Goal: Task Accomplishment & Management: Manage account settings

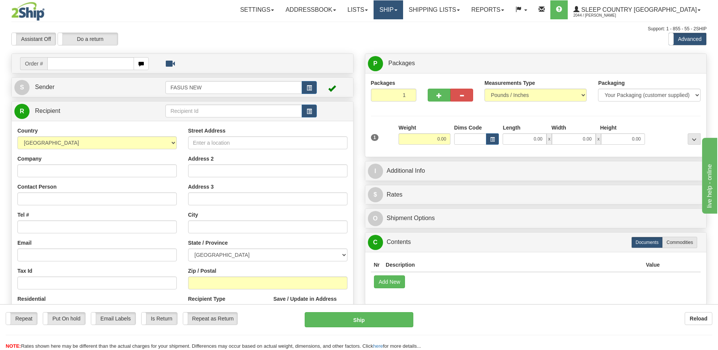
click at [398, 10] on span at bounding box center [396, 10] width 3 height 2
click at [403, 40] on link "OnHold / Order Queue" at bounding box center [368, 36] width 69 height 10
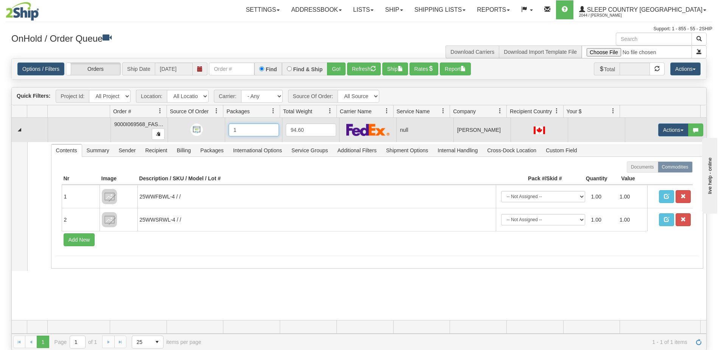
click at [240, 130] on input "1" at bounding box center [254, 129] width 50 height 13
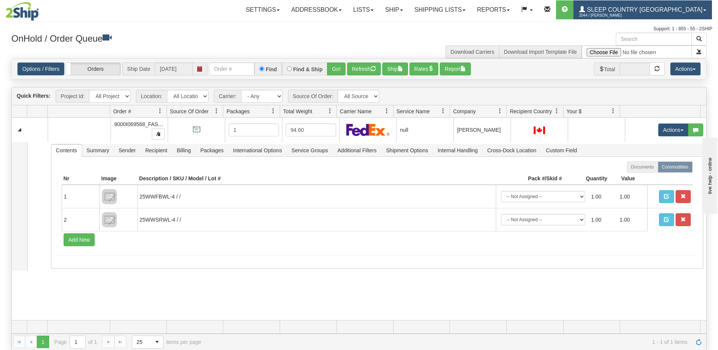
click at [636, 13] on span "2044 / [PERSON_NAME]" at bounding box center [607, 16] width 57 height 8
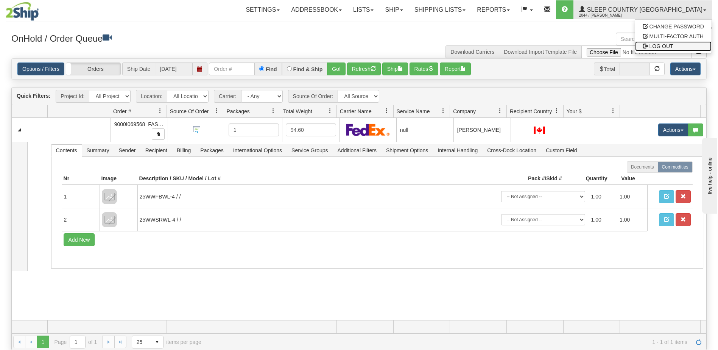
click at [660, 44] on span "LOG OUT" at bounding box center [662, 46] width 24 height 6
